Goal: Task Accomplishment & Management: Manage account settings

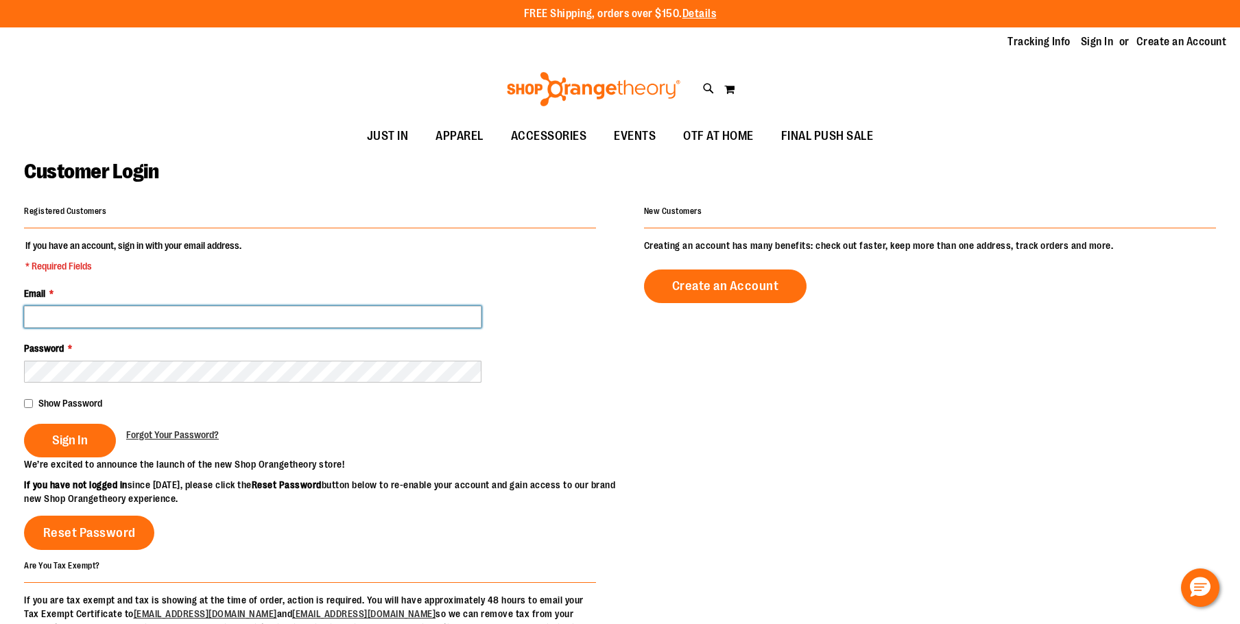
click at [139, 313] on input "Email *" at bounding box center [253, 317] width 458 height 22
type input "**********"
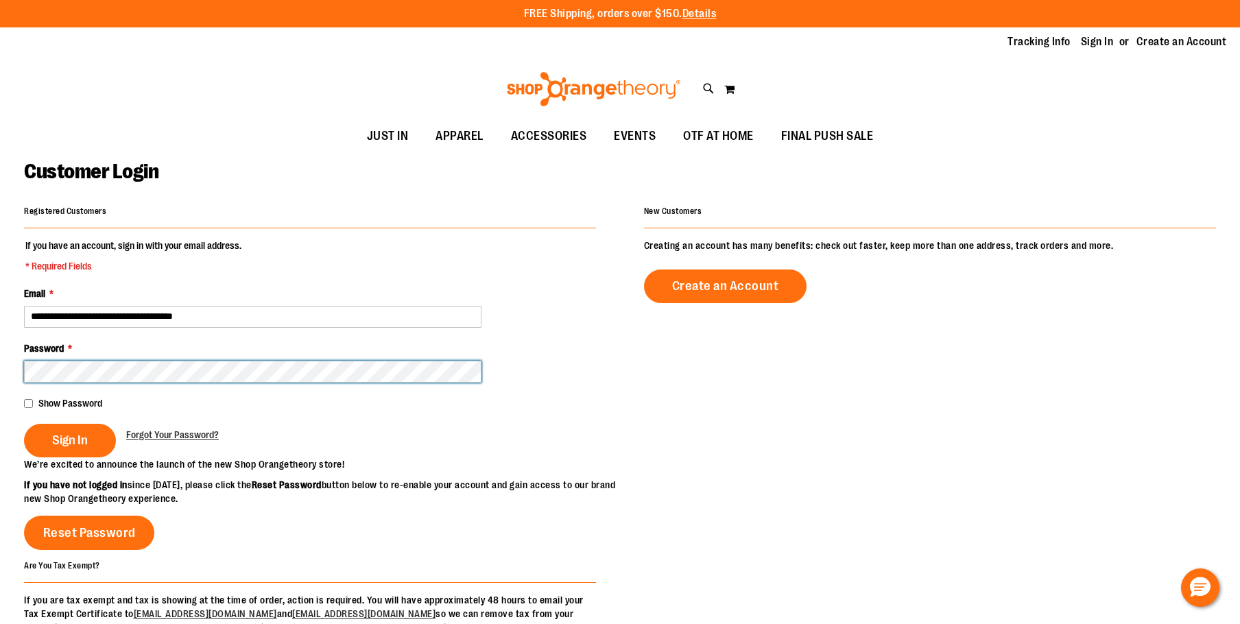
click at [0, 348] on html "Skip to Content The store will not work correctly when cookies are disabled. FR…" at bounding box center [620, 312] width 1240 height 624
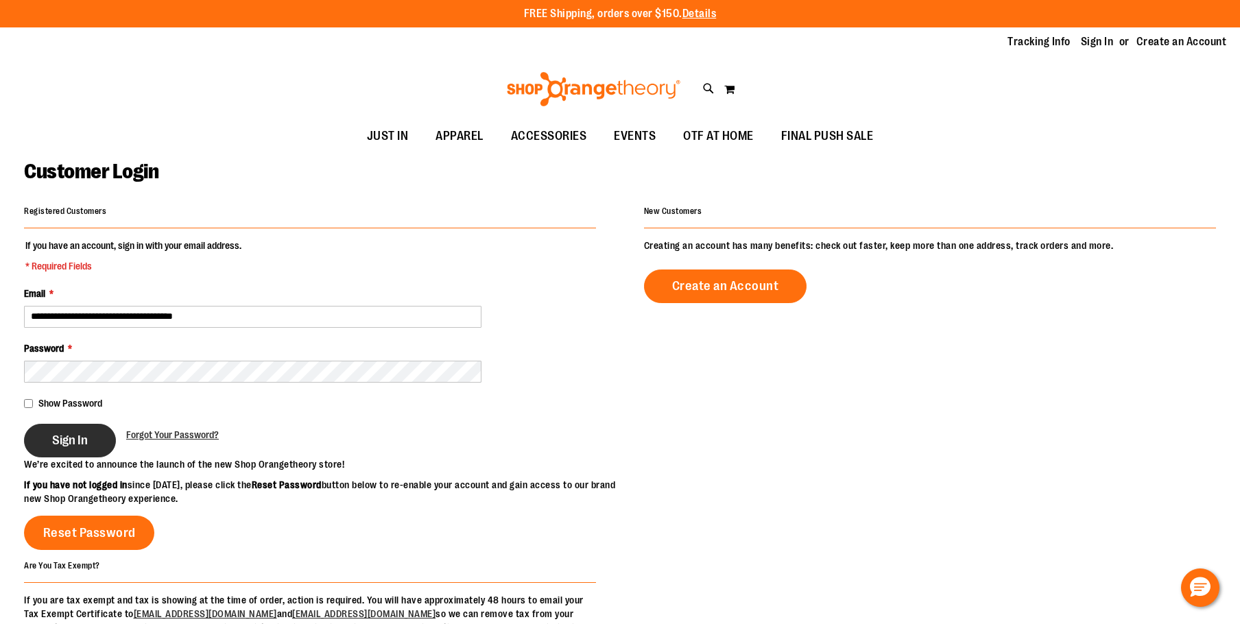
click at [67, 438] on span "Sign In" at bounding box center [70, 440] width 36 height 15
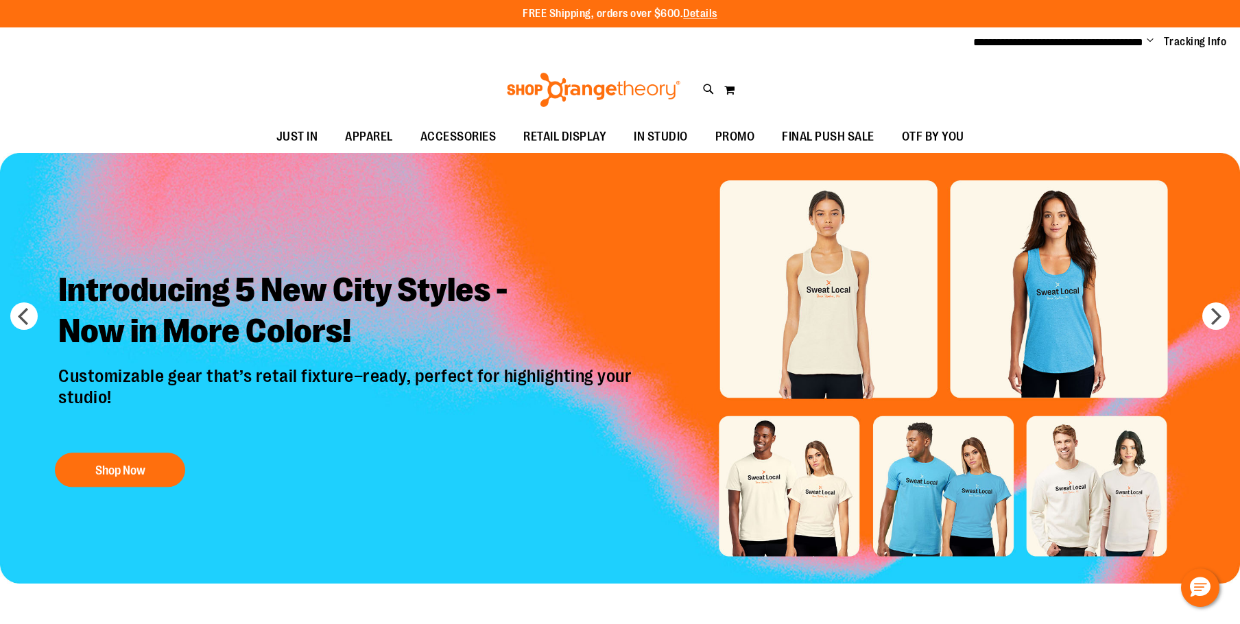
click at [1150, 36] on span "Change" at bounding box center [1150, 41] width 7 height 13
click at [1099, 67] on link "My Account" at bounding box center [1101, 67] width 120 height 26
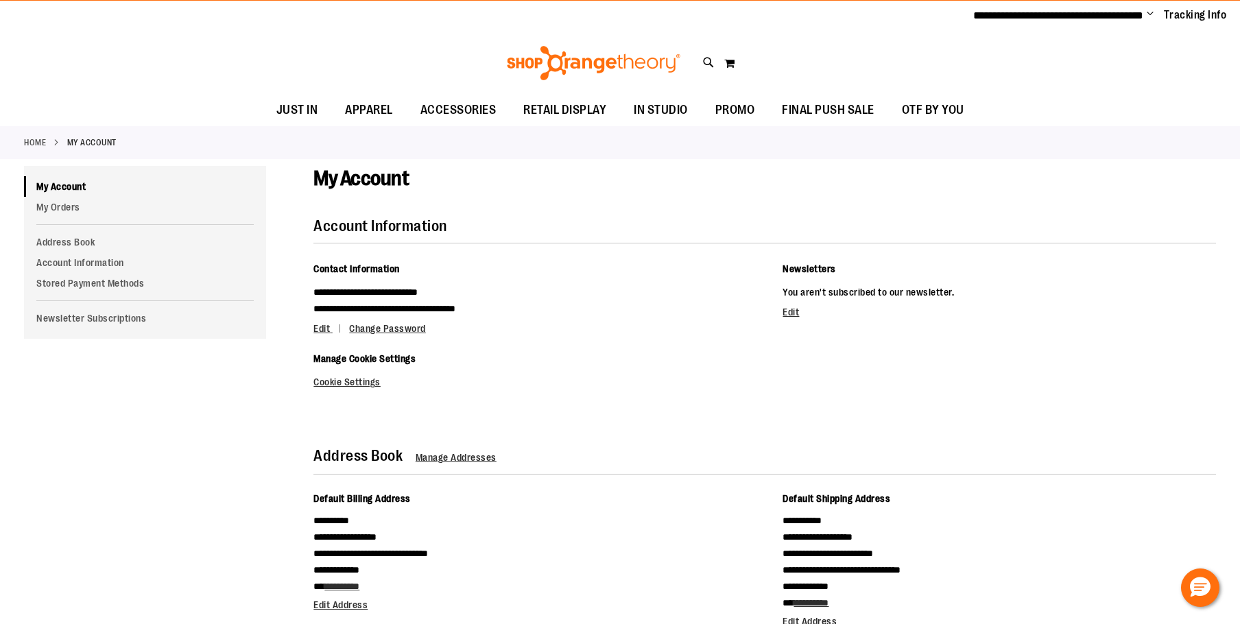
scroll to position [68, 0]
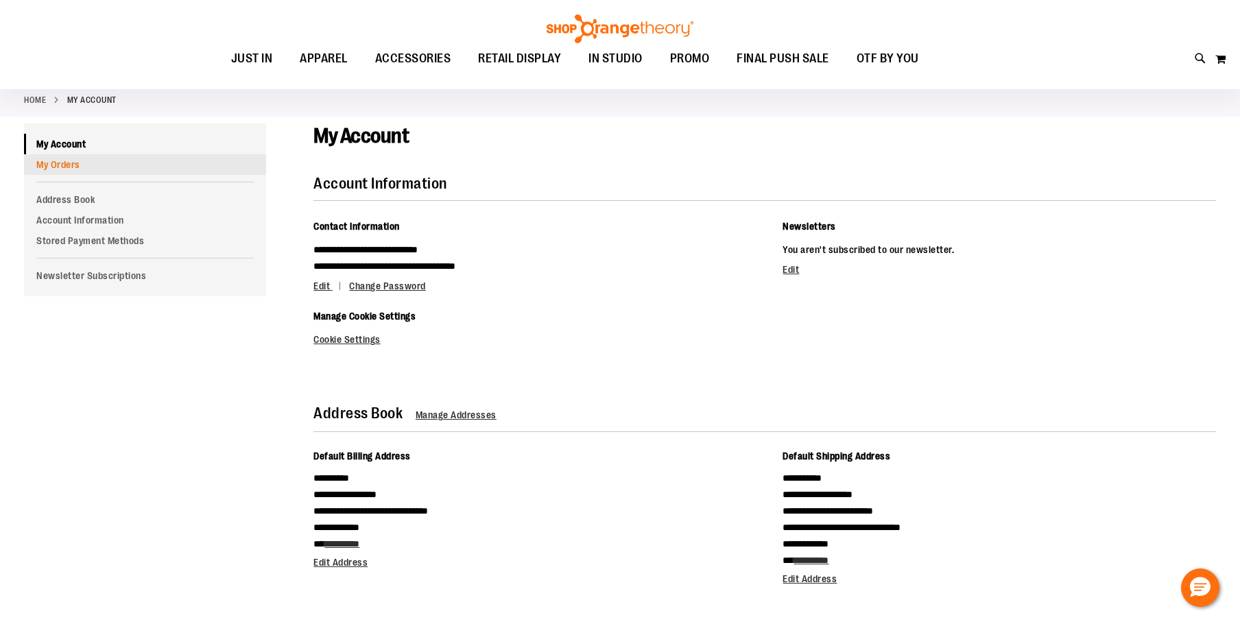
click at [46, 161] on link "My Orders" at bounding box center [145, 164] width 242 height 21
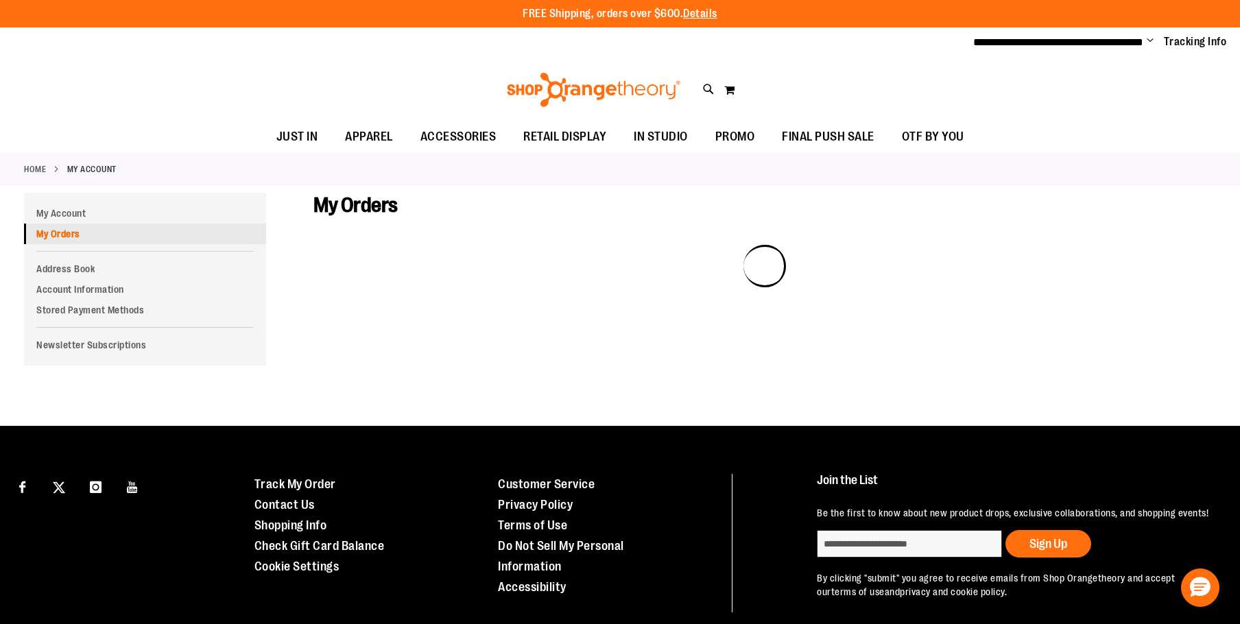
click at [62, 233] on link "My Orders" at bounding box center [145, 234] width 242 height 21
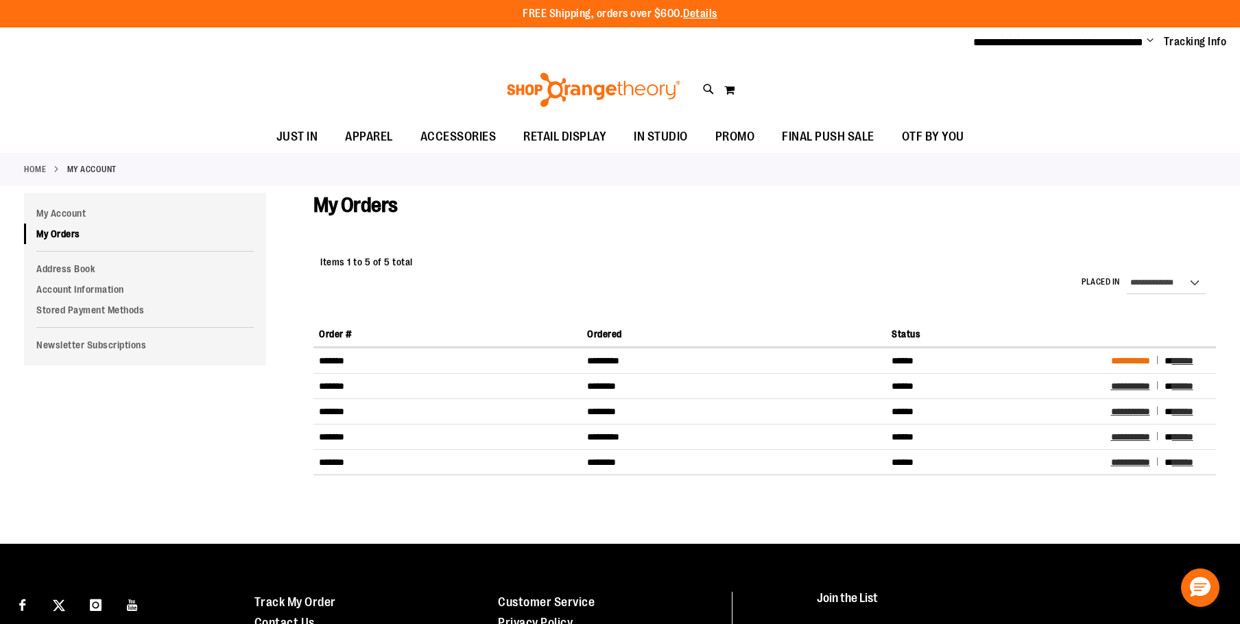
click at [1133, 359] on span "**********" at bounding box center [1130, 361] width 39 height 10
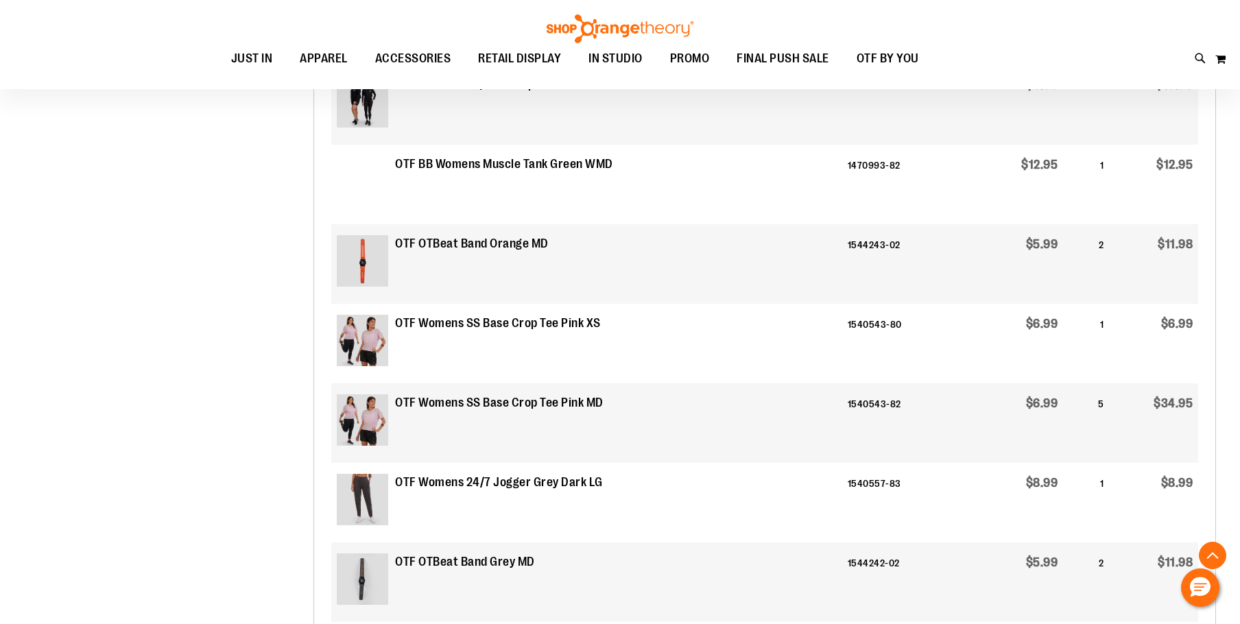
scroll to position [1097, 0]
